Goal: Check status

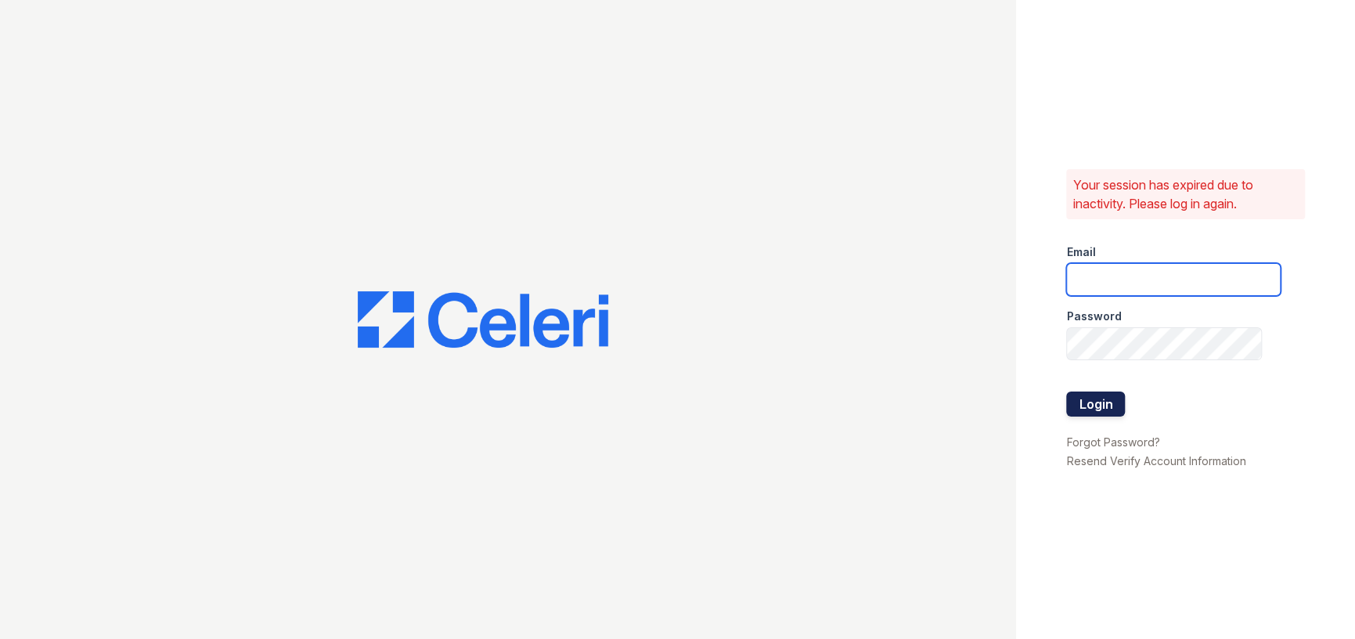
type input "[EMAIL_ADDRESS][DOMAIN_NAME]"
click at [1091, 412] on button "Login" at bounding box center [1095, 403] width 59 height 25
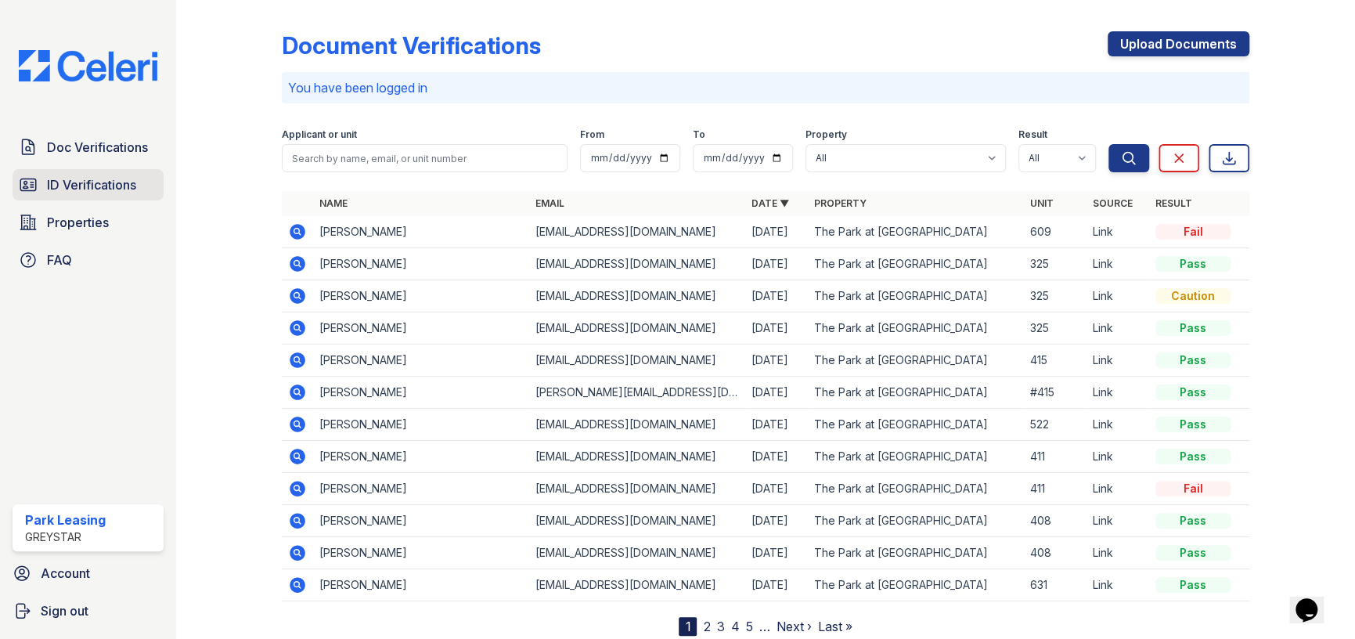
click at [126, 182] on span "ID Verifications" at bounding box center [91, 184] width 89 height 19
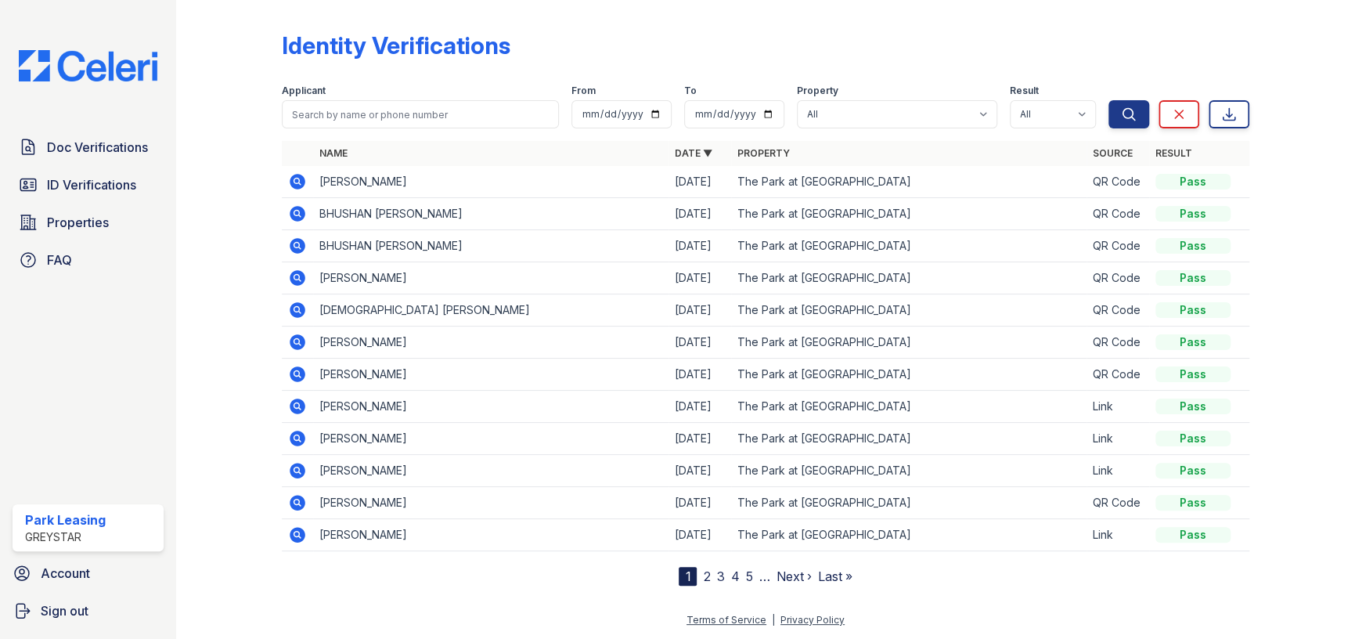
click at [291, 182] on icon at bounding box center [298, 182] width 16 height 16
